Goal: Task Accomplishment & Management: Complete application form

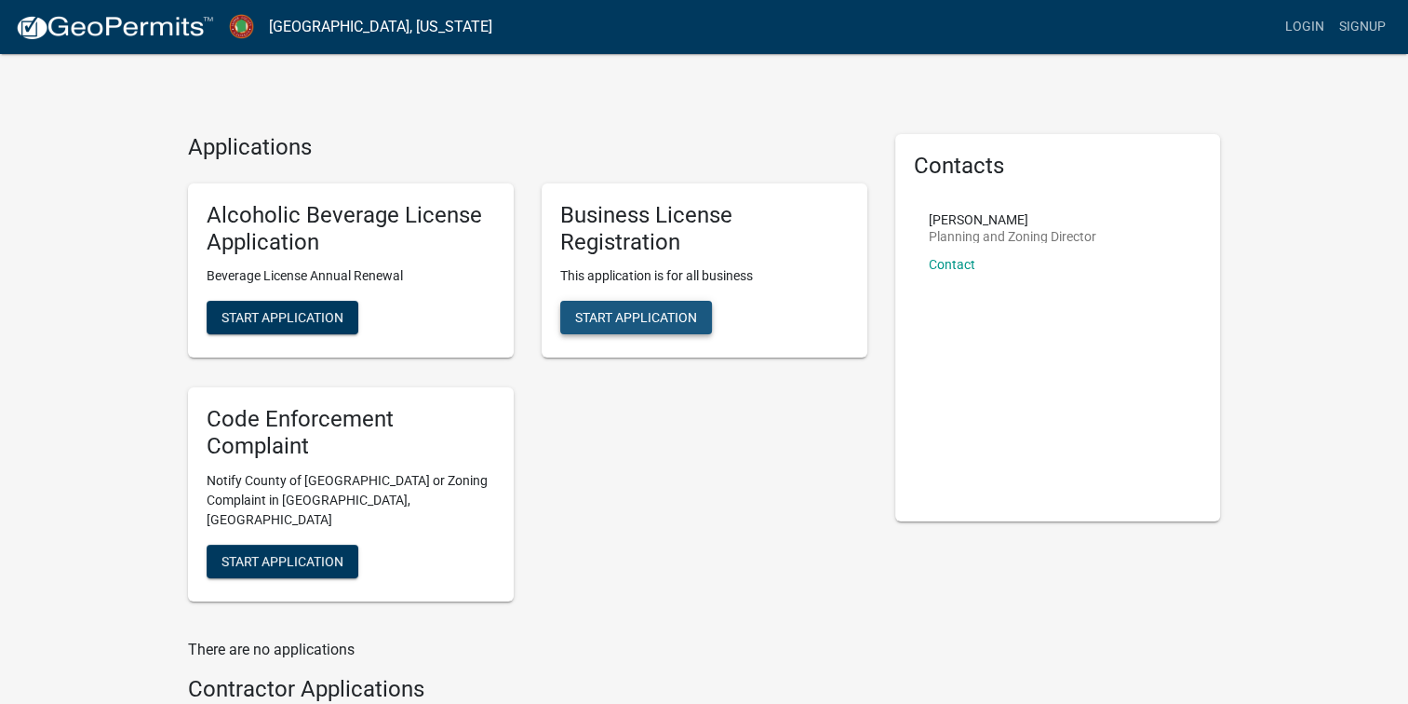
click at [651, 325] on span "Start Application" at bounding box center [636, 317] width 122 height 15
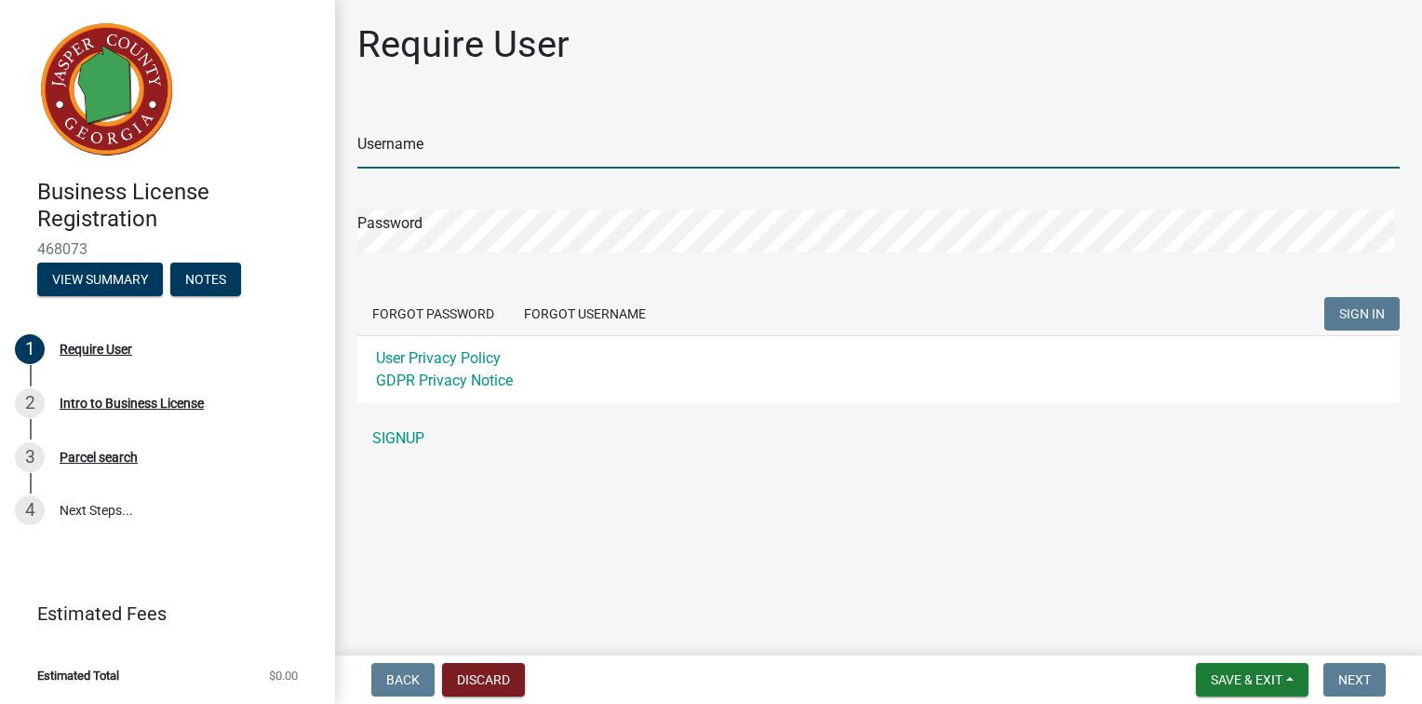
type input "carcotton2003"
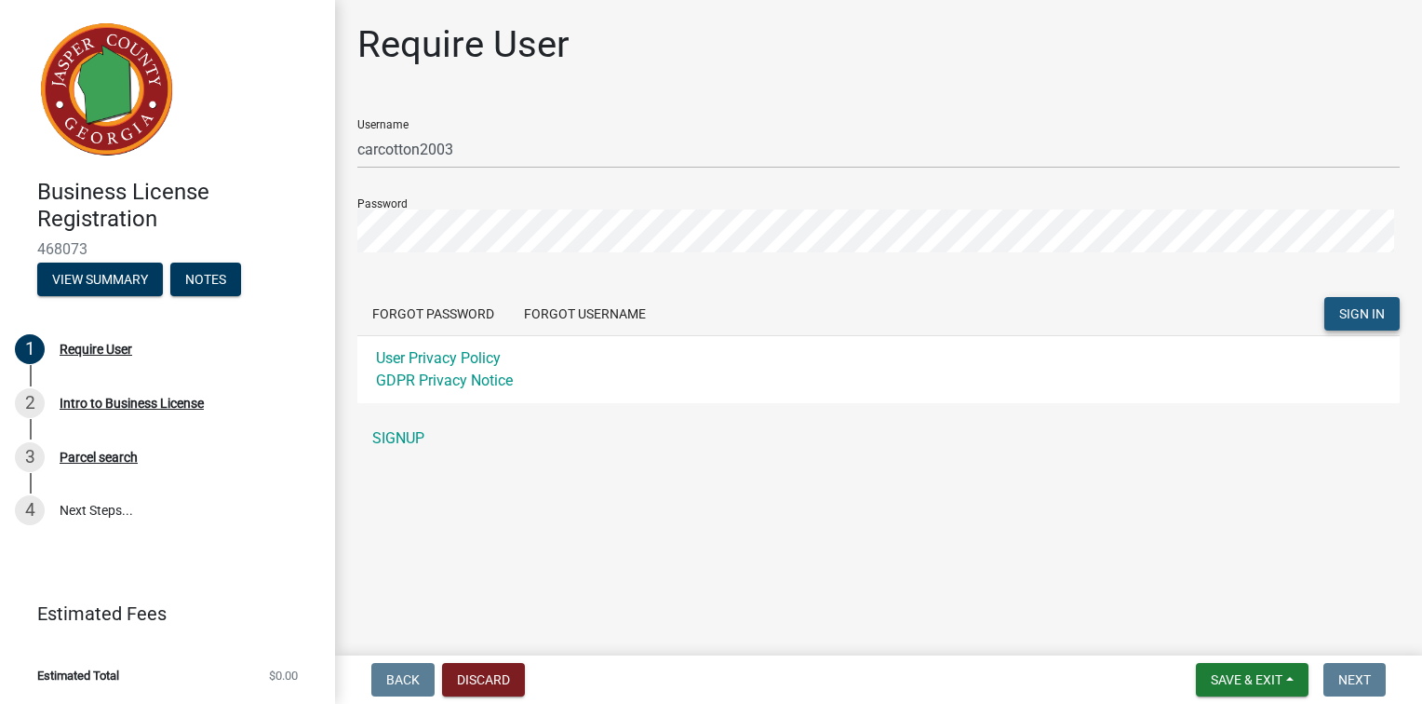
click at [1351, 320] on span "SIGN IN" at bounding box center [1362, 312] width 46 height 15
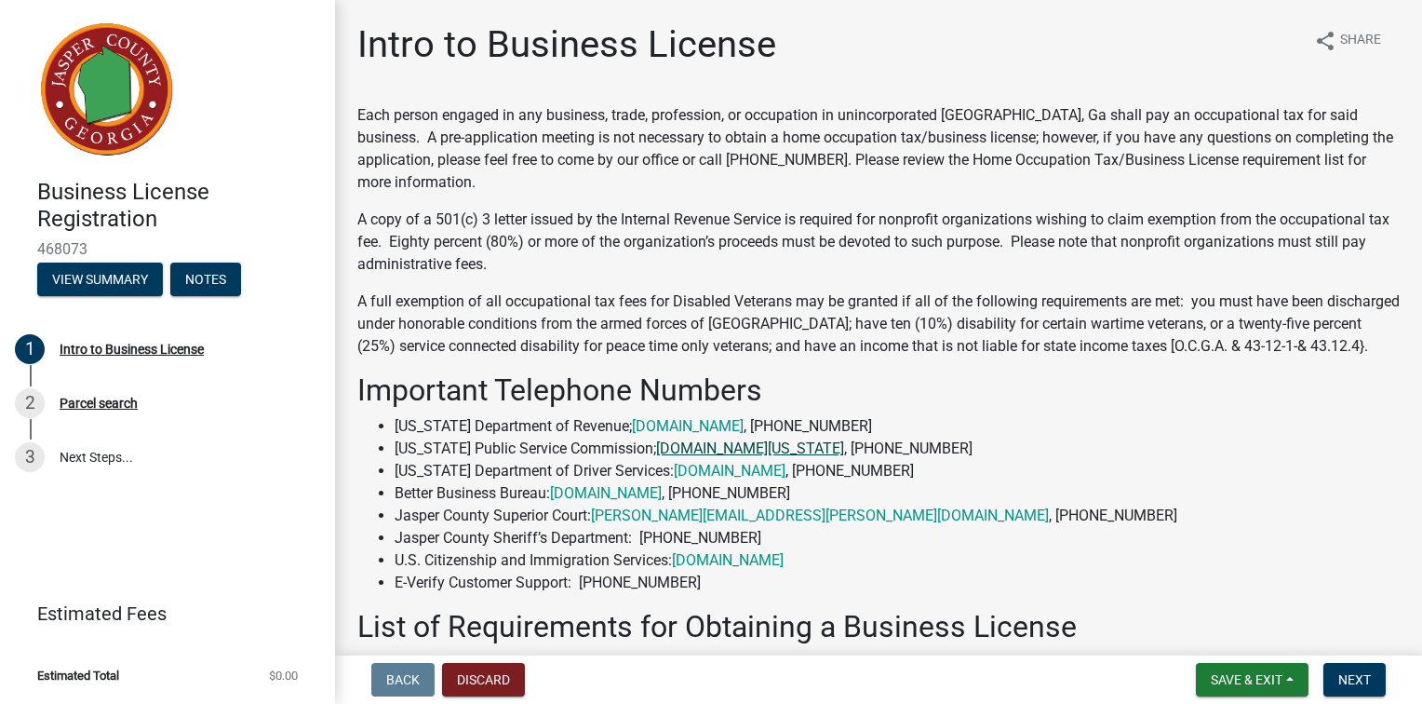
click at [774, 457] on link "[DOMAIN_NAME][US_STATE]" at bounding box center [750, 448] width 188 height 18
click at [1338, 678] on span "Next" at bounding box center [1354, 679] width 33 height 15
click at [1338, 672] on span "Next" at bounding box center [1354, 679] width 33 height 15
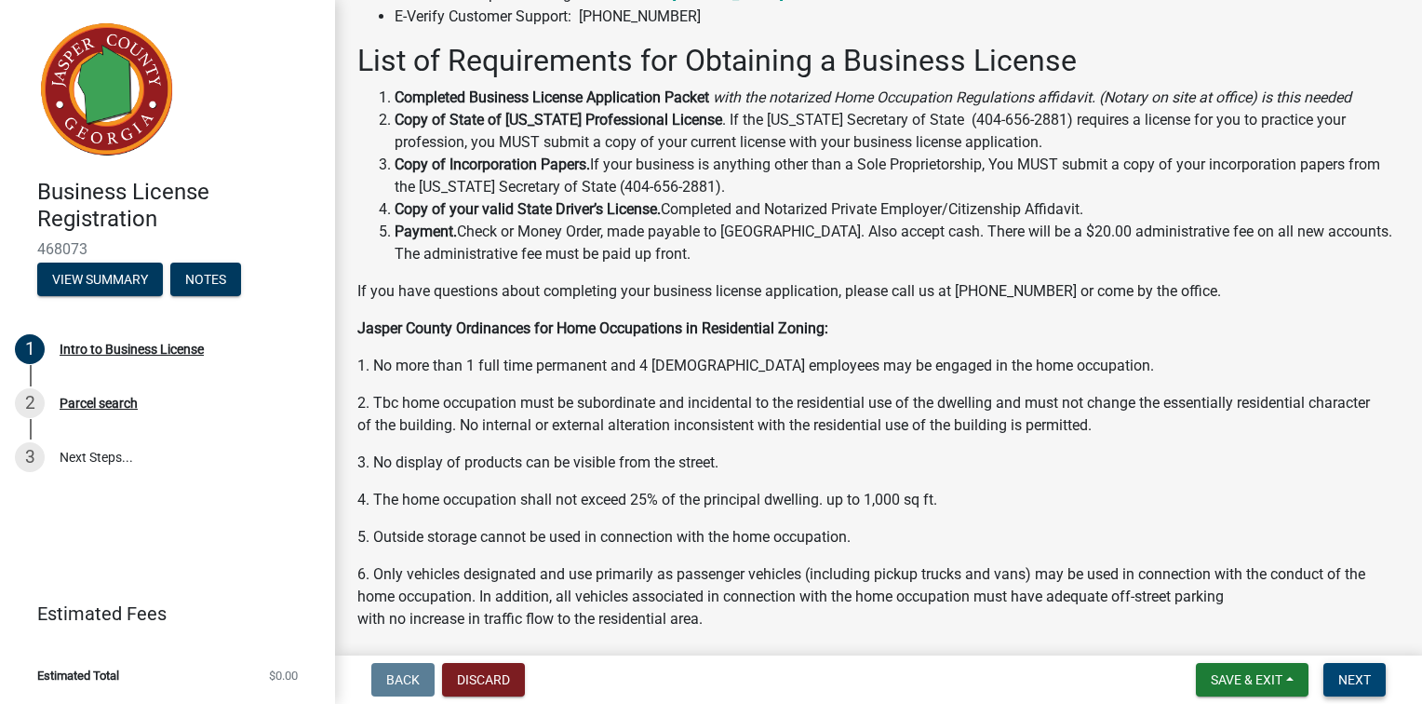
scroll to position [1699, 0]
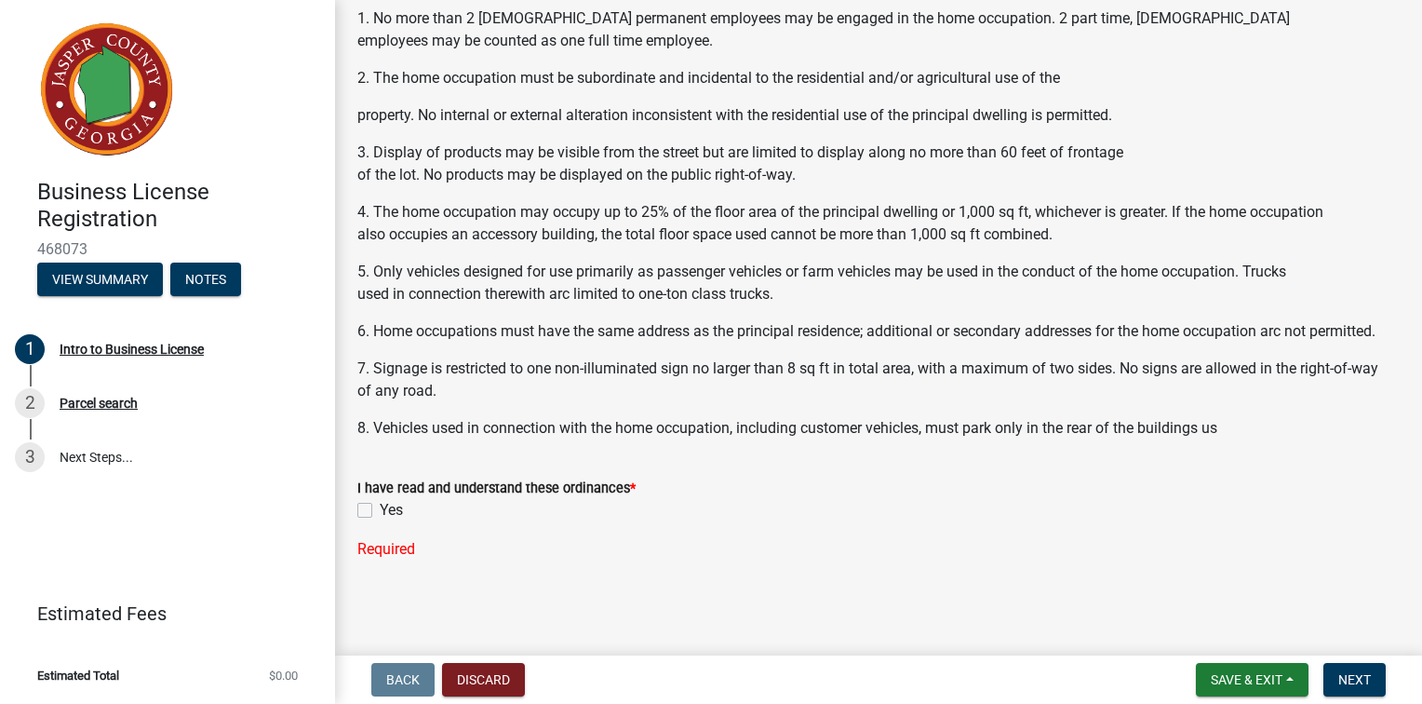
click at [380, 503] on label "Yes" at bounding box center [391, 510] width 23 height 22
click at [380, 503] on input "Yes" at bounding box center [386, 505] width 12 height 12
checkbox input "true"
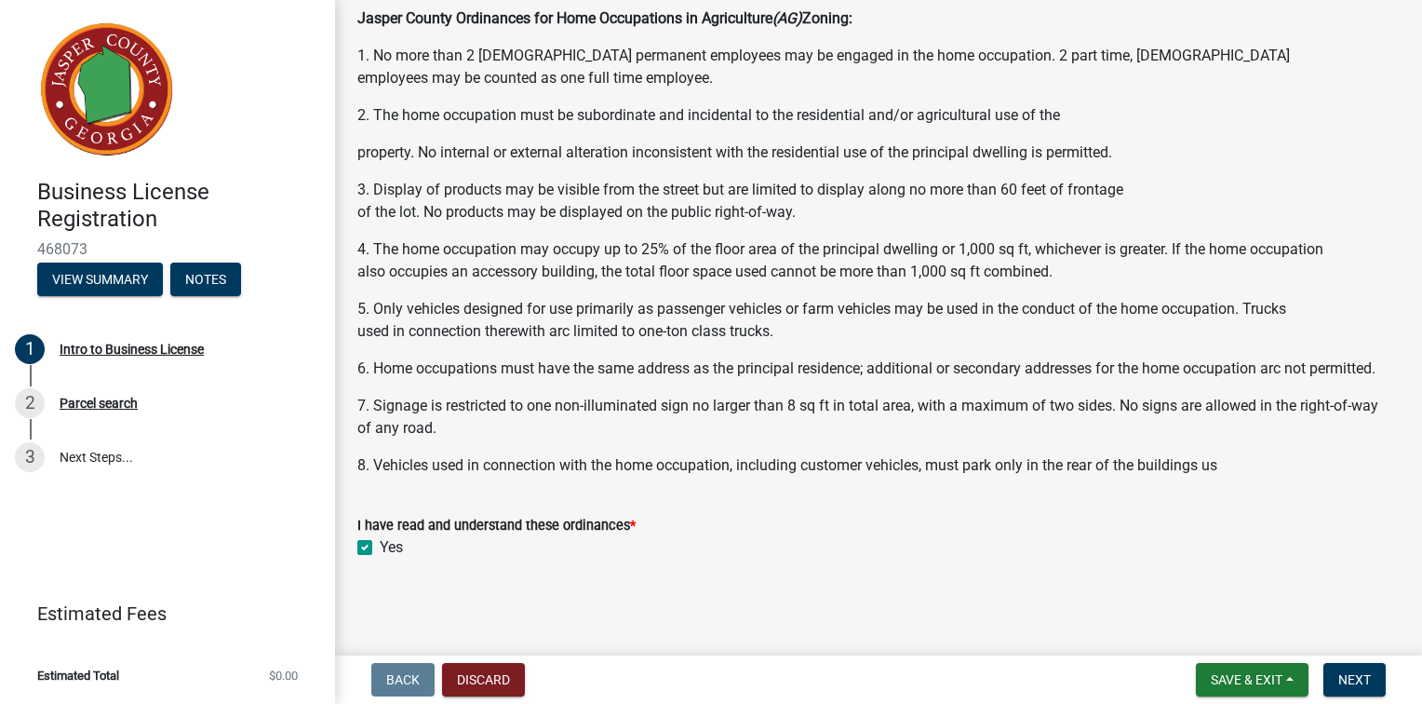
scroll to position [1661, 0]
click at [1325, 669] on button "Next" at bounding box center [1354, 680] width 62 height 34
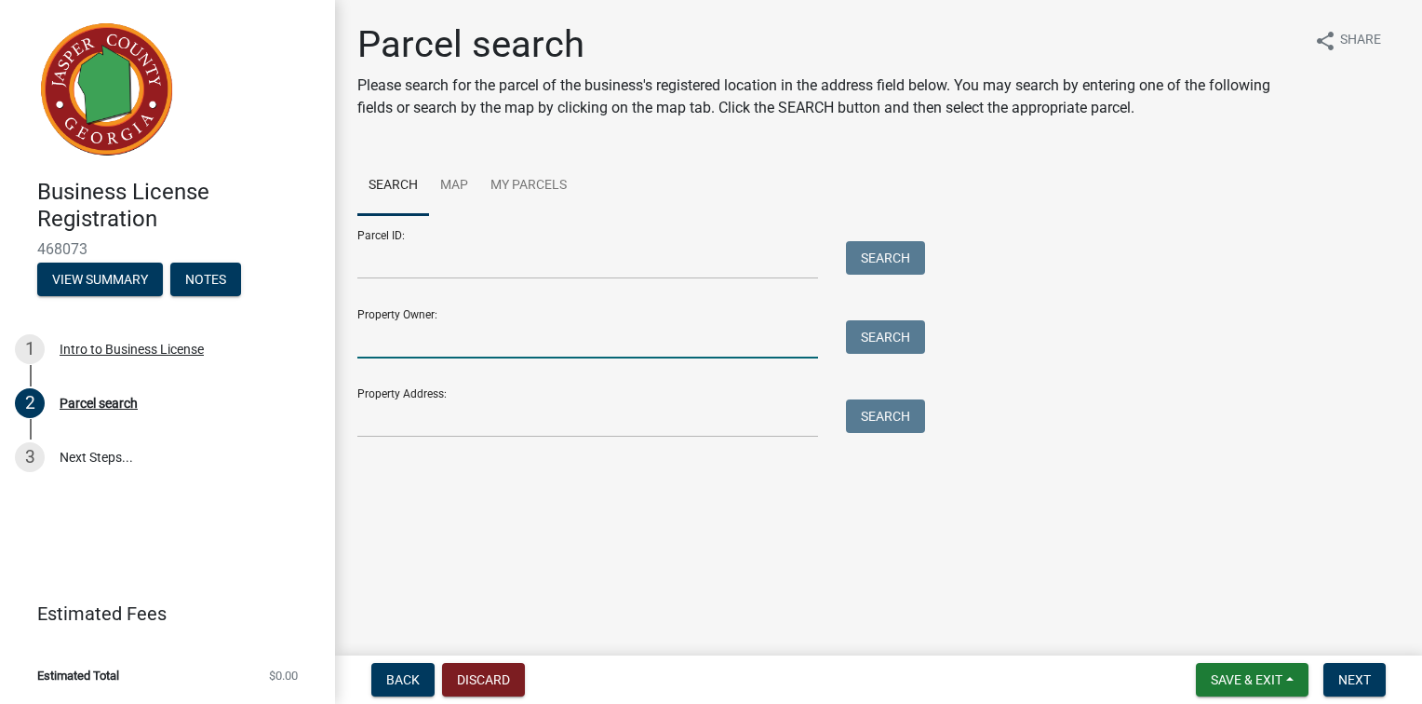
click at [473, 358] on input "Property Owner:" at bounding box center [587, 339] width 461 height 38
type input "[PERSON_NAME]"
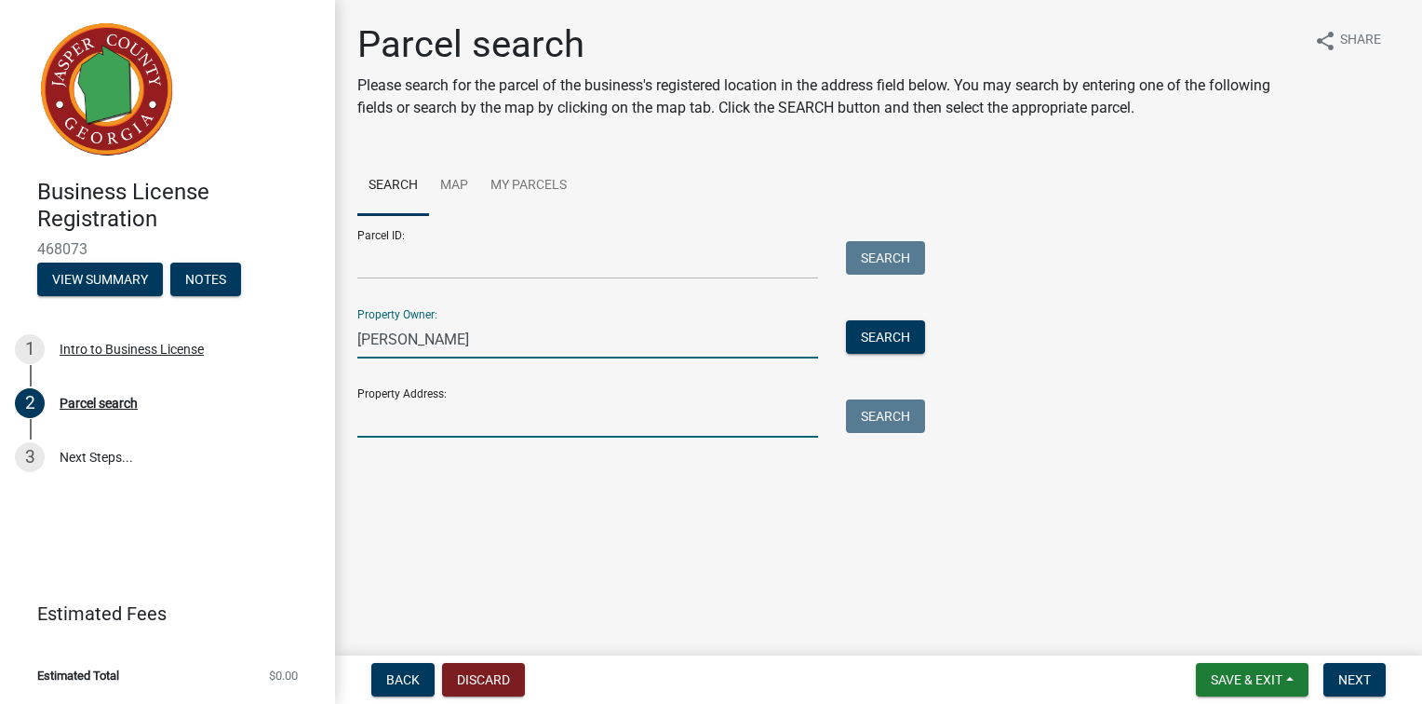
type input "[STREET_ADDRESS]"
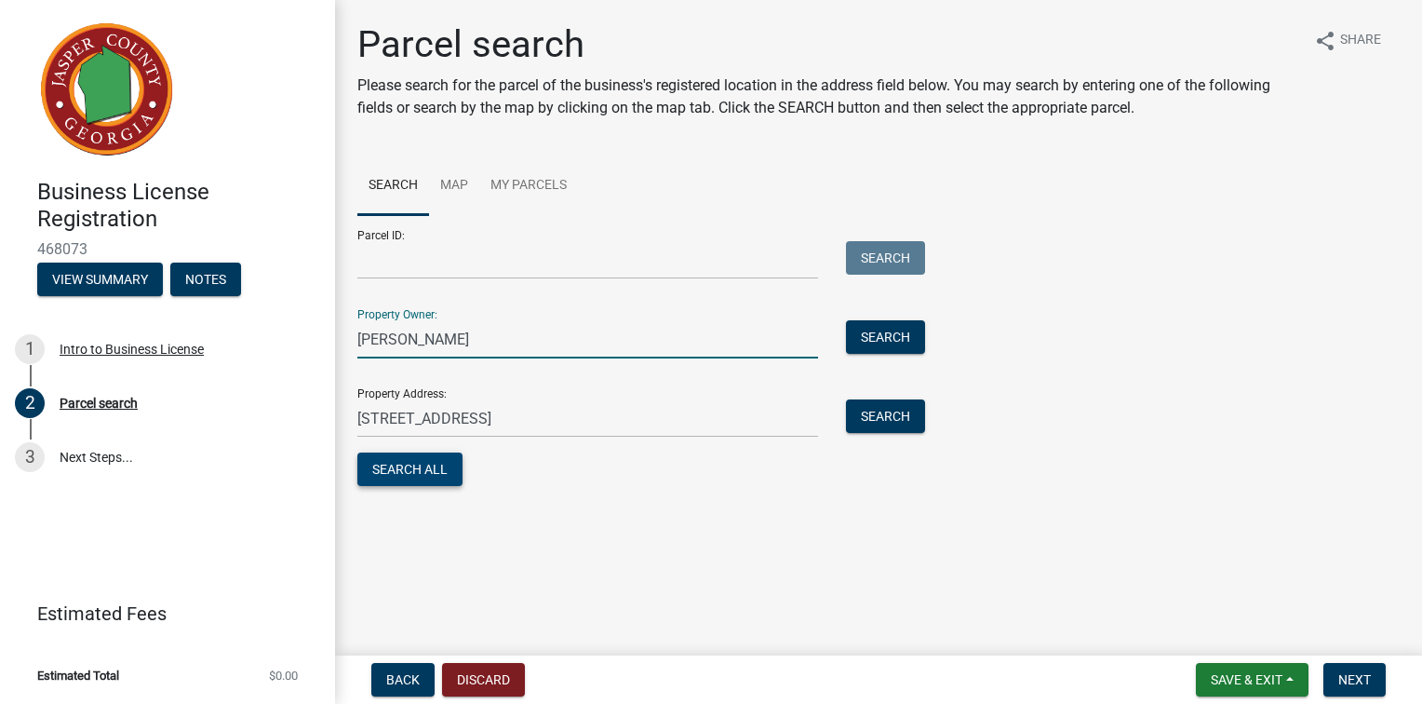
click at [463, 486] on button "Search All" at bounding box center [409, 469] width 105 height 34
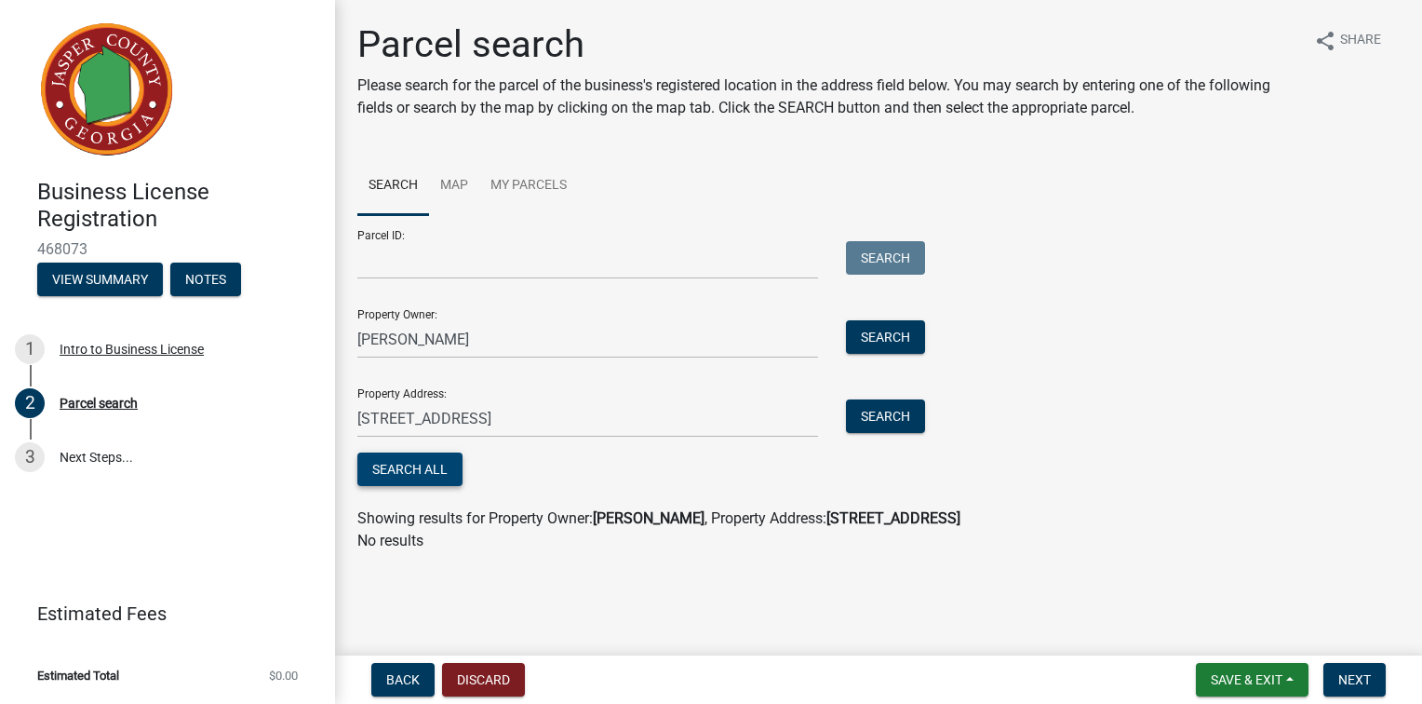
scroll to position [82, 0]
click at [390, 331] on input "[PERSON_NAME]" at bounding box center [587, 339] width 461 height 38
click at [432, 478] on button "Search All" at bounding box center [409, 469] width 105 height 34
click at [364, 329] on input "[PERSON_NAME]" at bounding box center [587, 339] width 461 height 38
type input "[PERSON_NAME] [PERSON_NAME]"
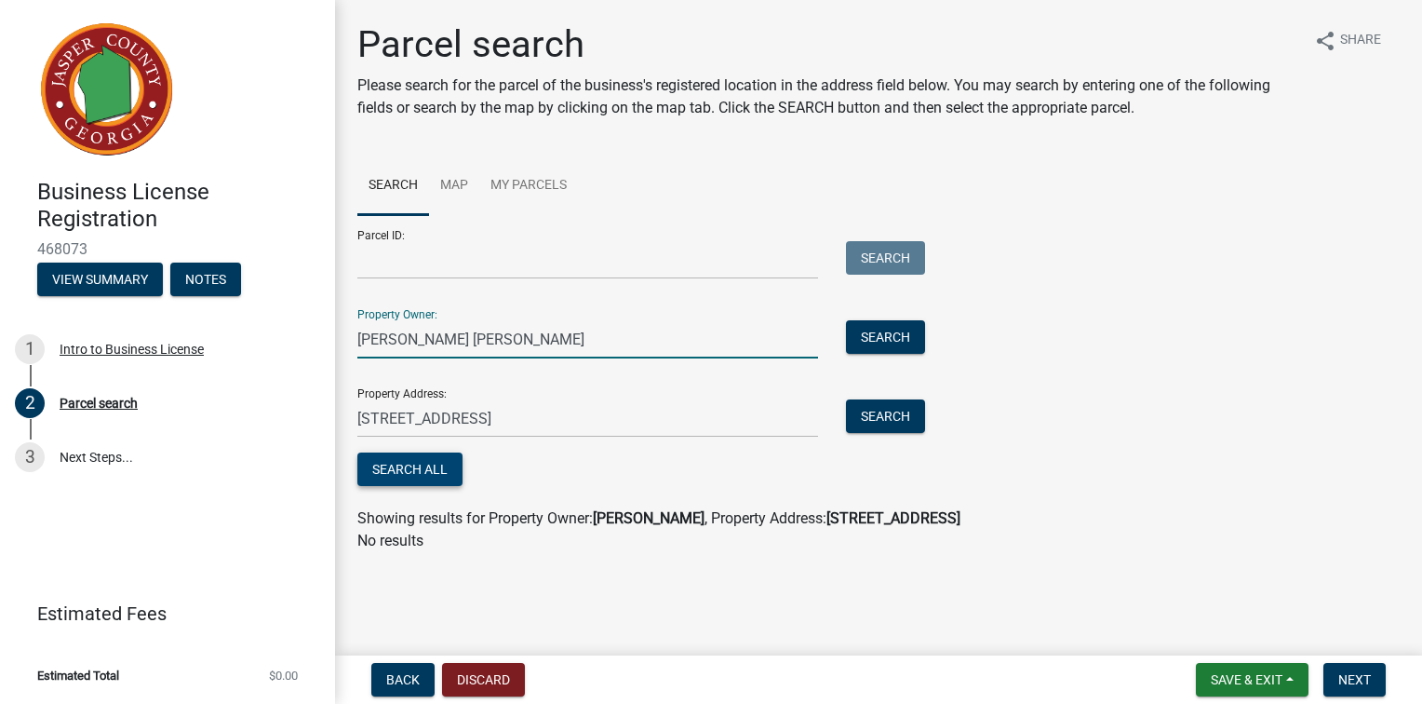
click at [455, 484] on button "Search All" at bounding box center [409, 469] width 105 height 34
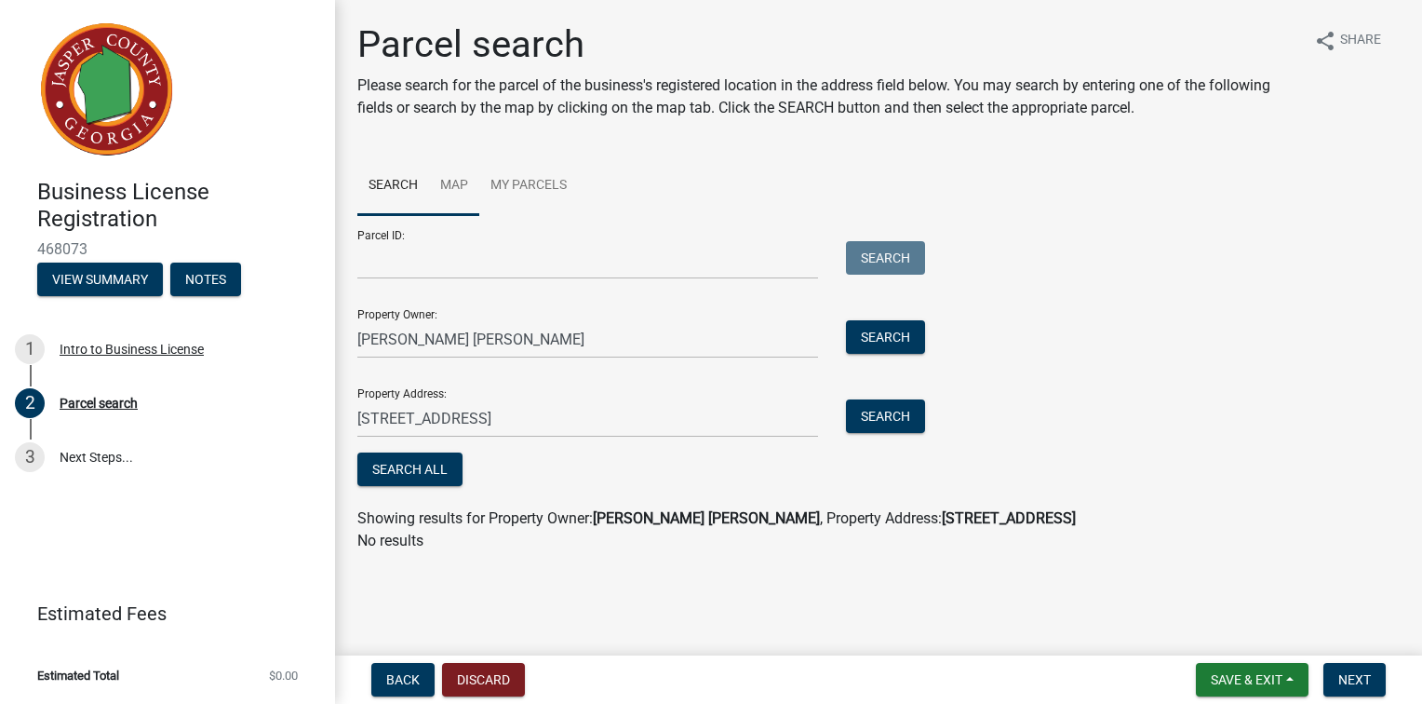
click at [479, 160] on link "Map" at bounding box center [454, 186] width 50 height 60
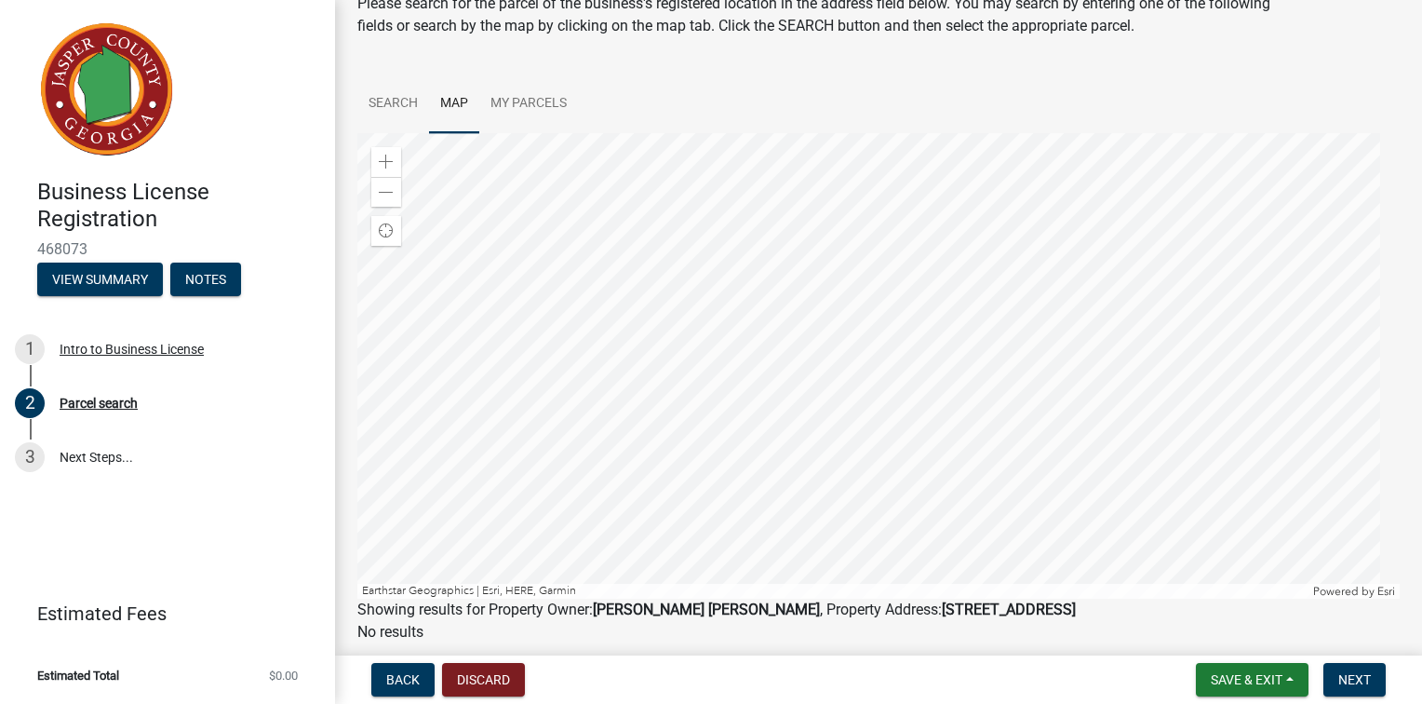
click at [867, 482] on div at bounding box center [878, 365] width 1042 height 465
click at [886, 441] on div at bounding box center [878, 365] width 1042 height 465
click at [829, 424] on div at bounding box center [878, 365] width 1042 height 465
click at [891, 435] on div at bounding box center [878, 365] width 1042 height 465
click at [841, 436] on div at bounding box center [878, 365] width 1042 height 465
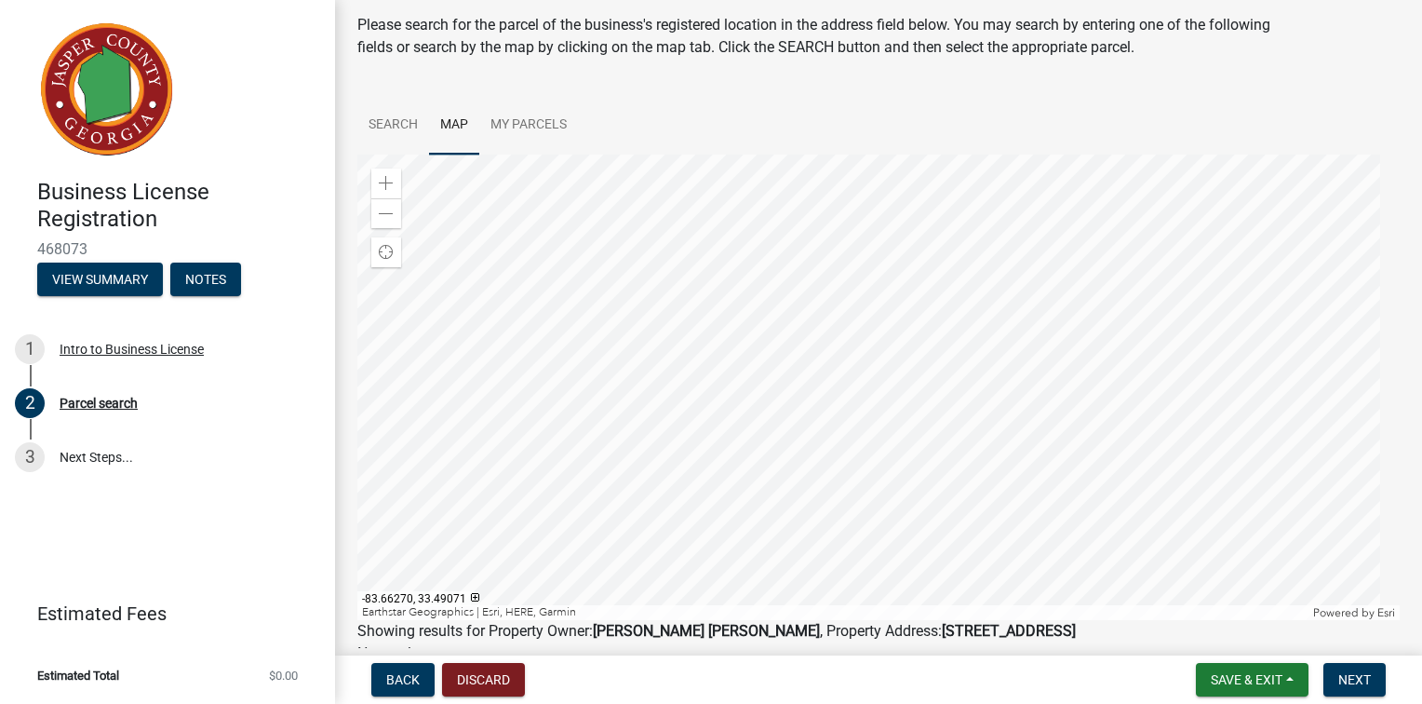
scroll to position [93, 0]
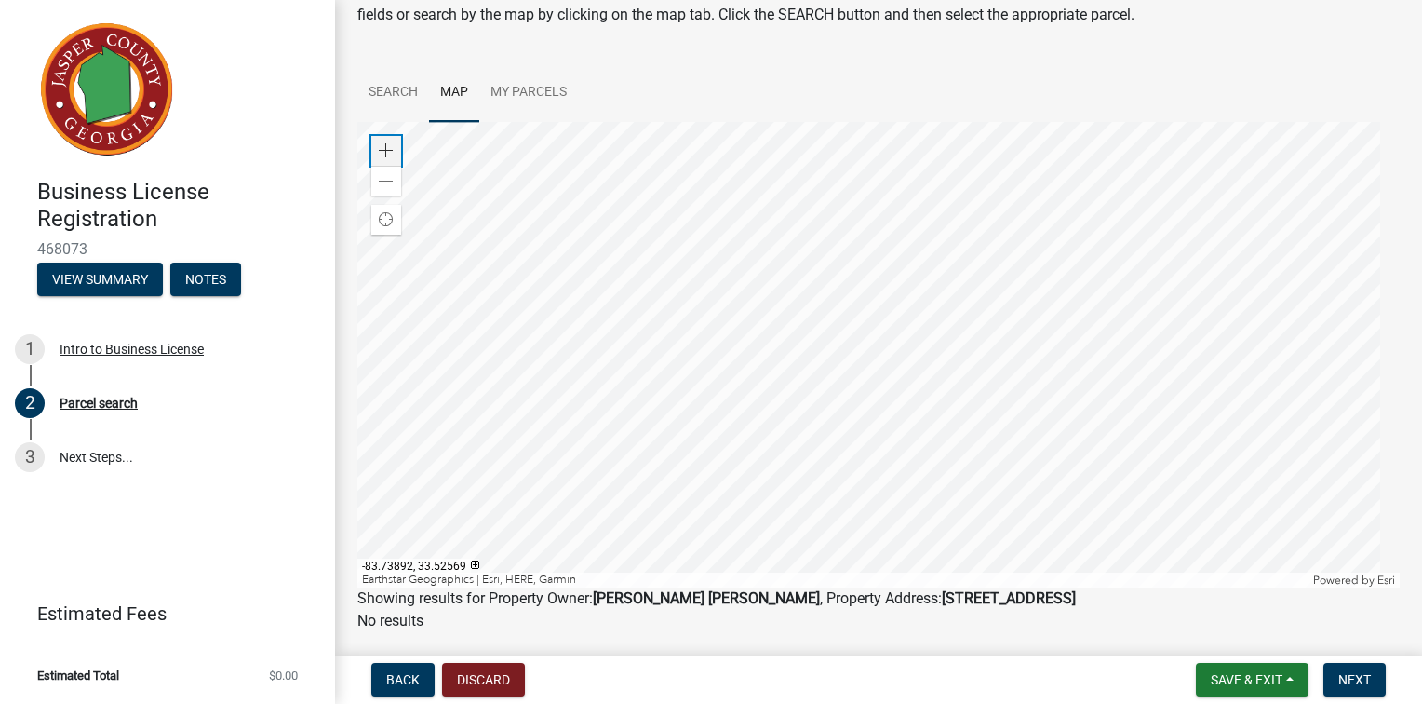
click at [391, 166] on div "Zoom in" at bounding box center [386, 151] width 30 height 30
click at [683, 486] on div at bounding box center [878, 354] width 1042 height 465
click at [578, 123] on link "My Parcels" at bounding box center [528, 93] width 99 height 60
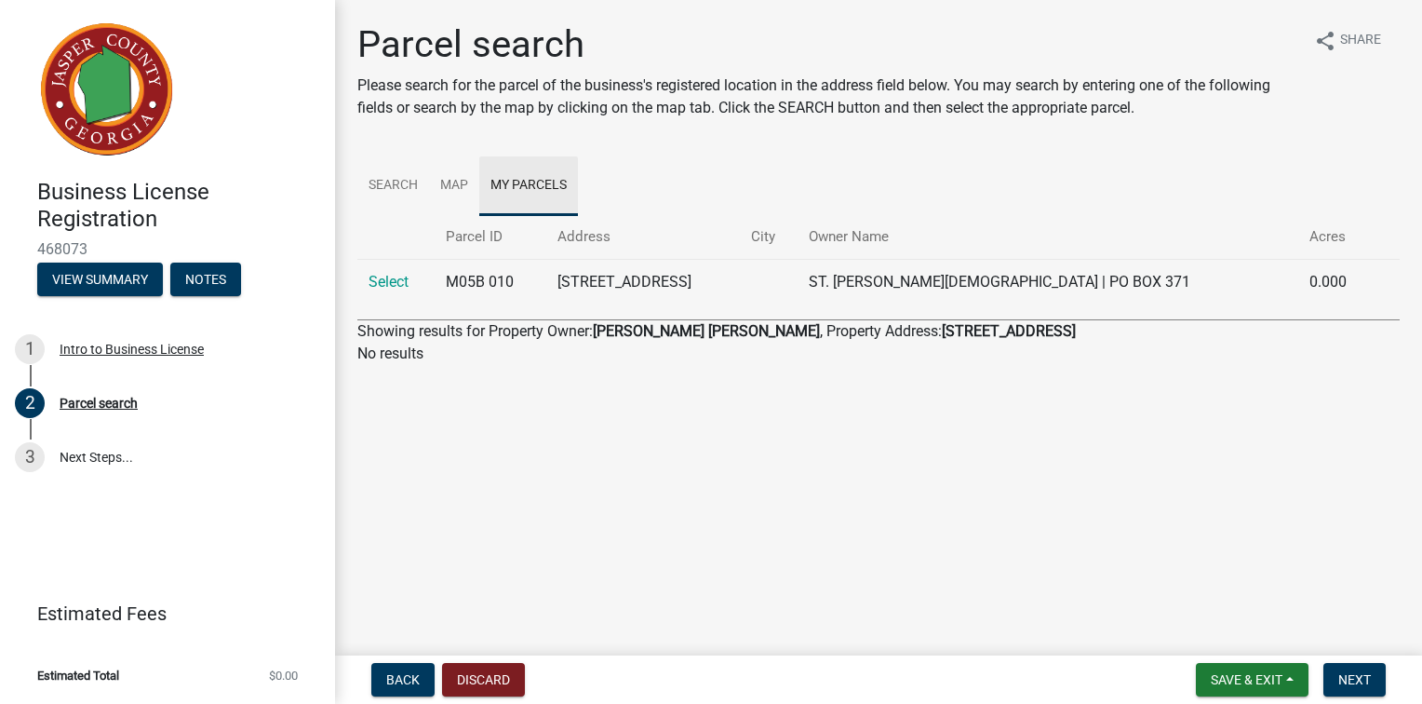
scroll to position [0, 0]
click at [93, 409] on div "Parcel search" at bounding box center [99, 402] width 78 height 13
click at [423, 664] on button "Back" at bounding box center [402, 680] width 63 height 34
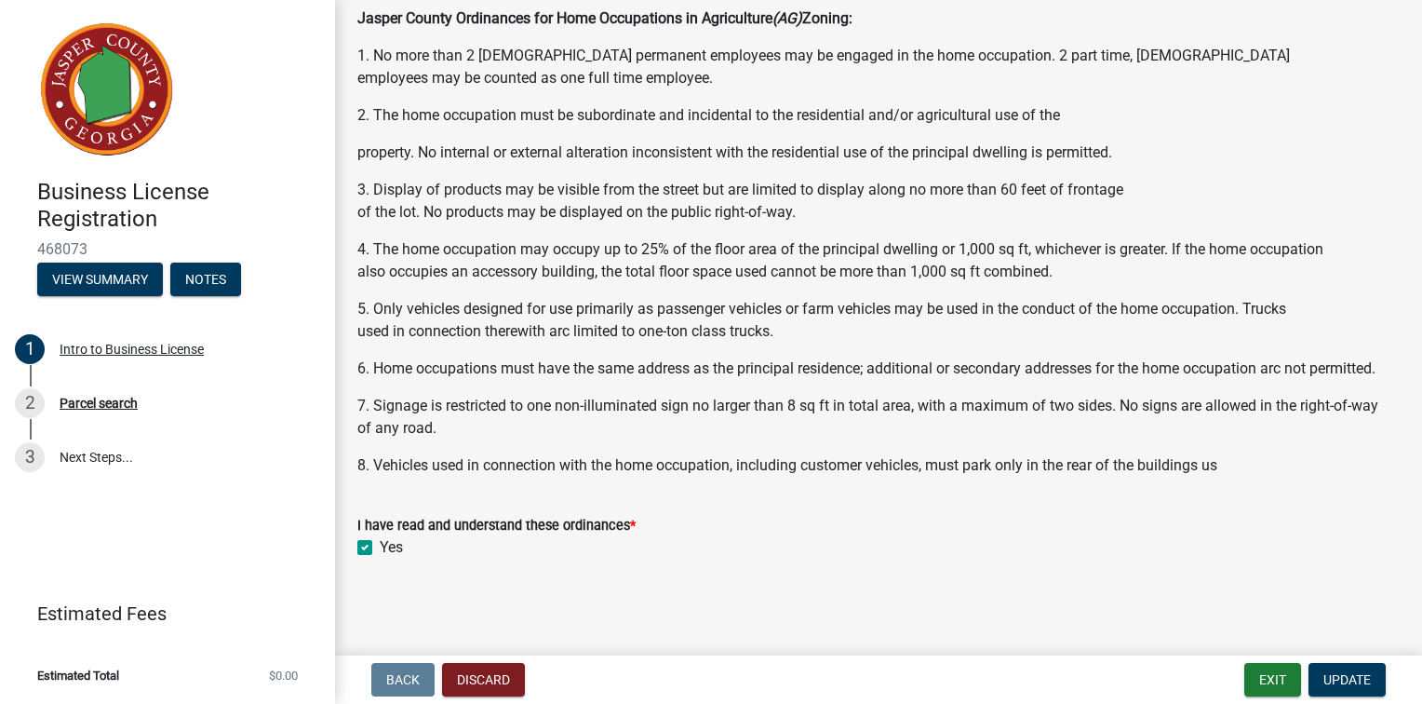
scroll to position [1661, 0]
click at [1323, 674] on span "Update" at bounding box center [1346, 679] width 47 height 15
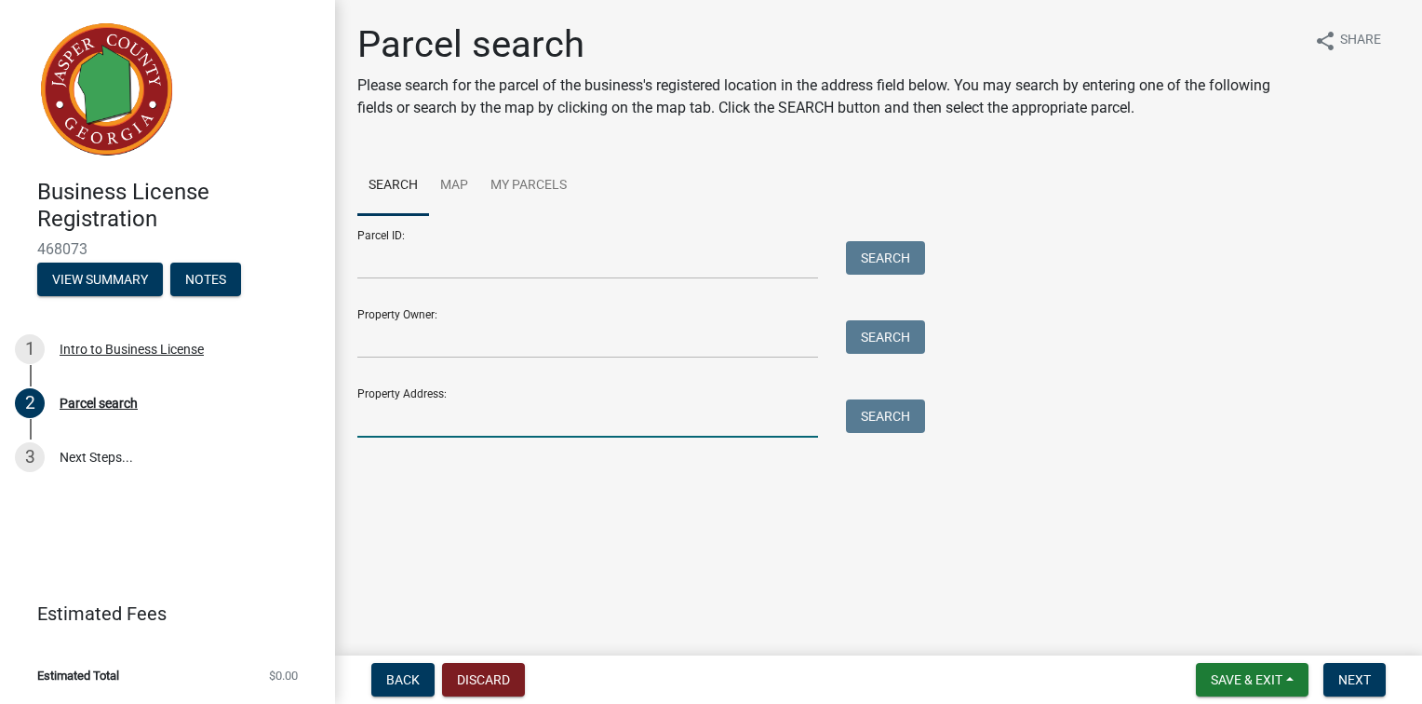
click at [508, 437] on input "Property Address:" at bounding box center [587, 418] width 461 height 38
type input "[STREET_ADDRESS]"
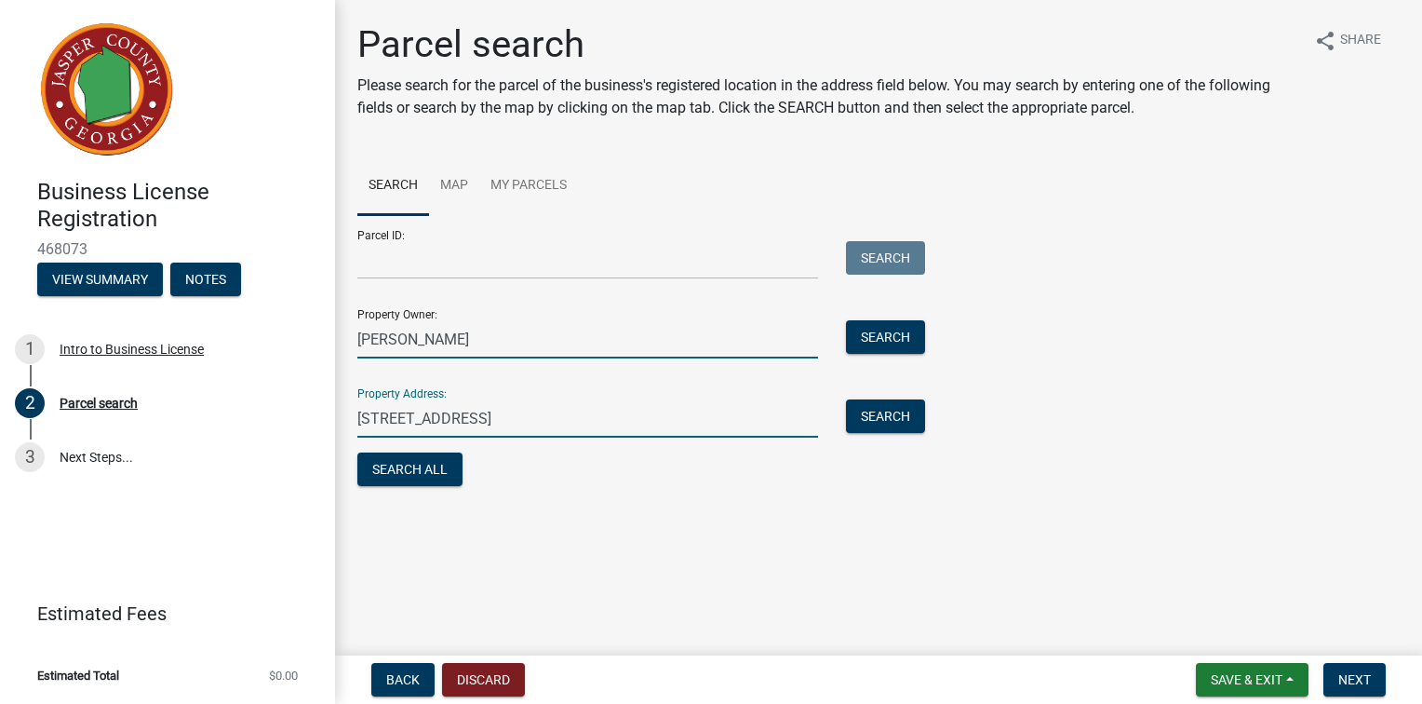
click at [457, 358] on input "[PERSON_NAME]" at bounding box center [587, 339] width 461 height 38
type input "C"
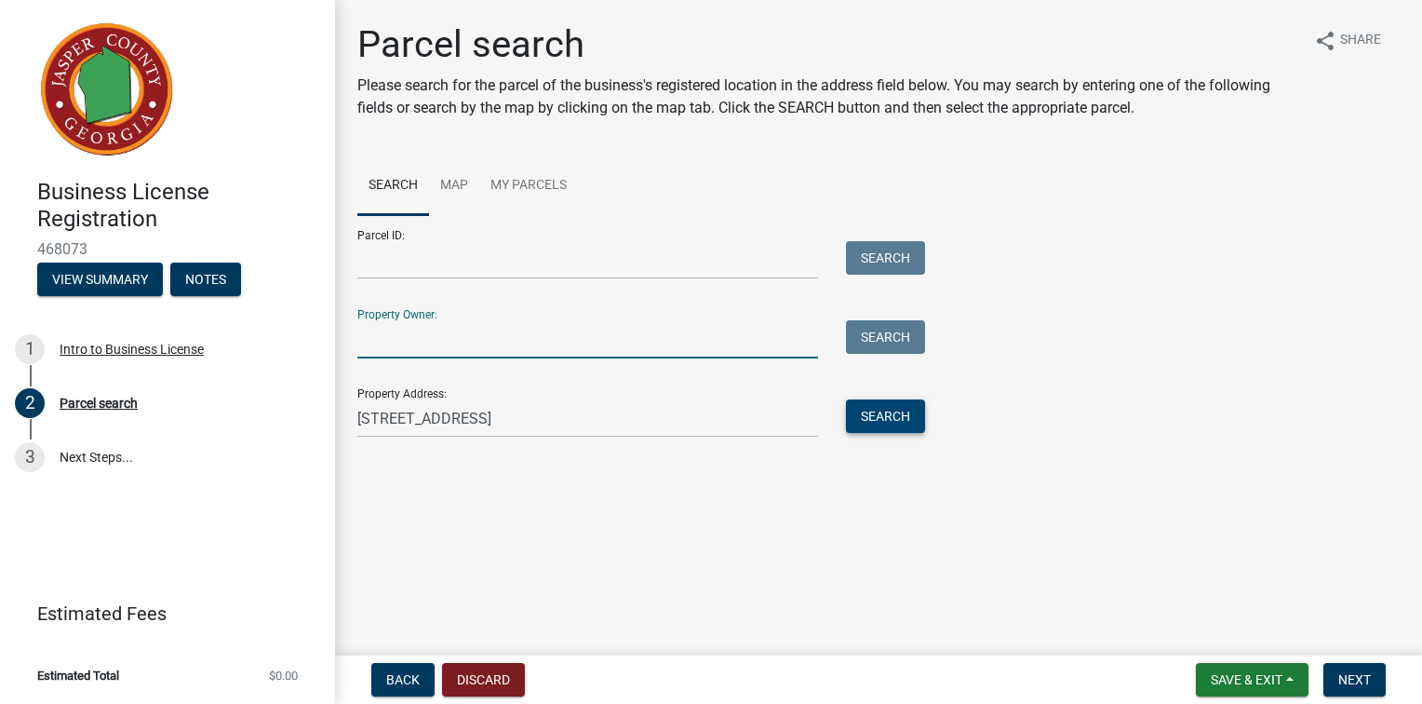
click at [885, 433] on button "Search" at bounding box center [885, 416] width 79 height 34
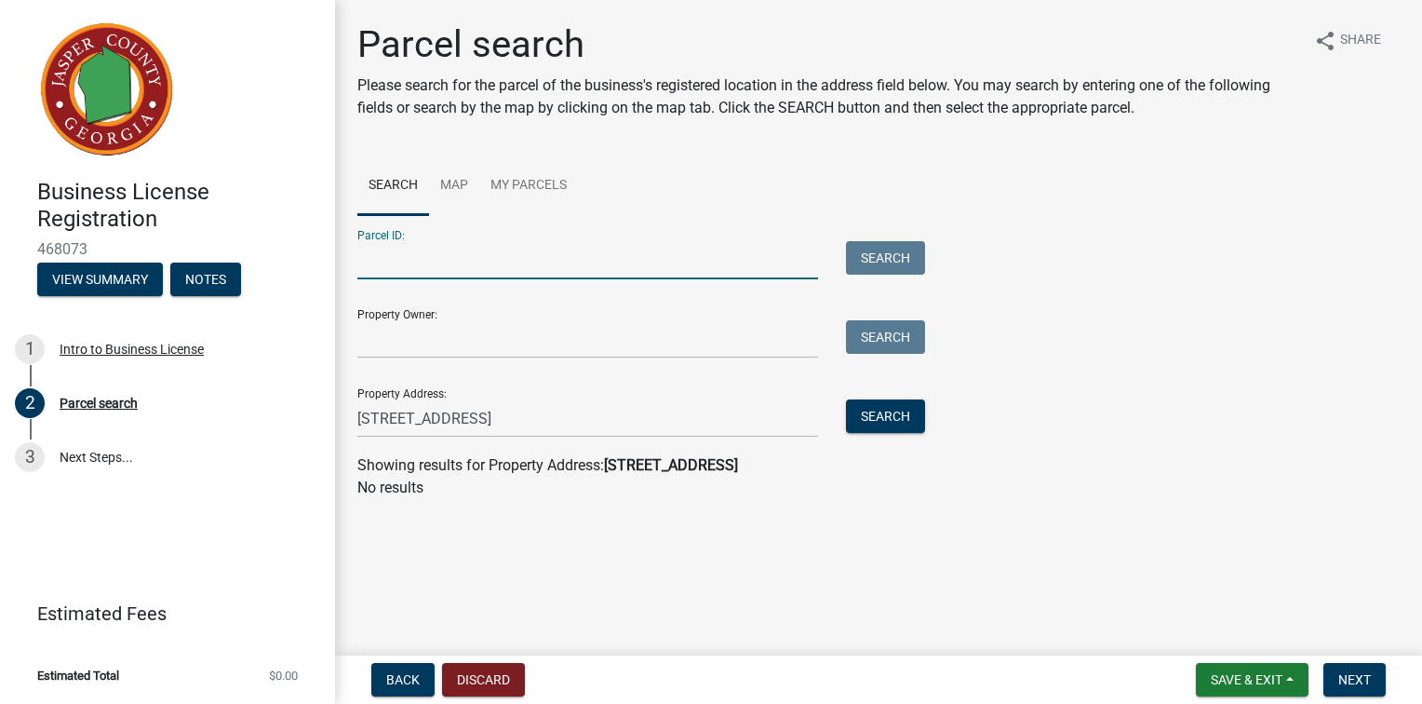
click at [484, 279] on input "Parcel ID:" at bounding box center [587, 260] width 461 height 38
